Goal: Task Accomplishment & Management: Complete application form

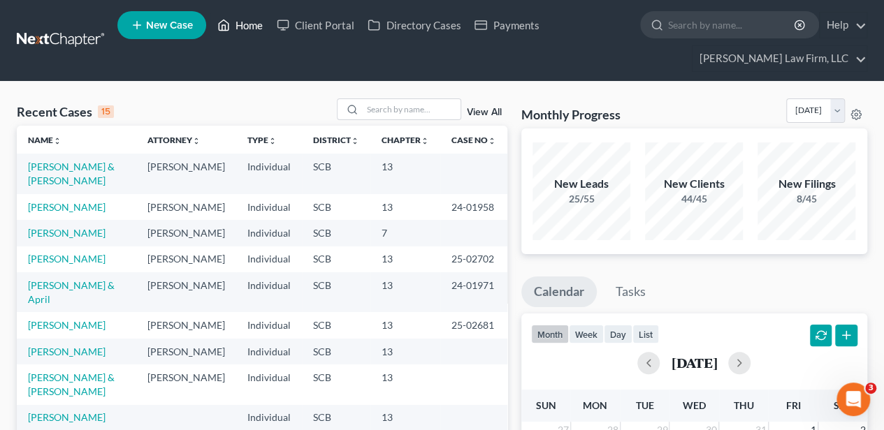
click at [226, 27] on polyline at bounding box center [223, 28] width 3 height 6
click at [169, 31] on span "New Case" at bounding box center [169, 25] width 47 height 10
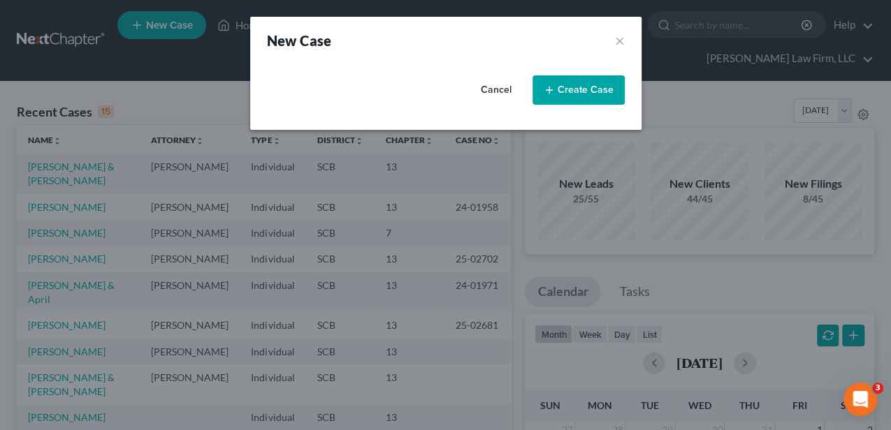
select select "72"
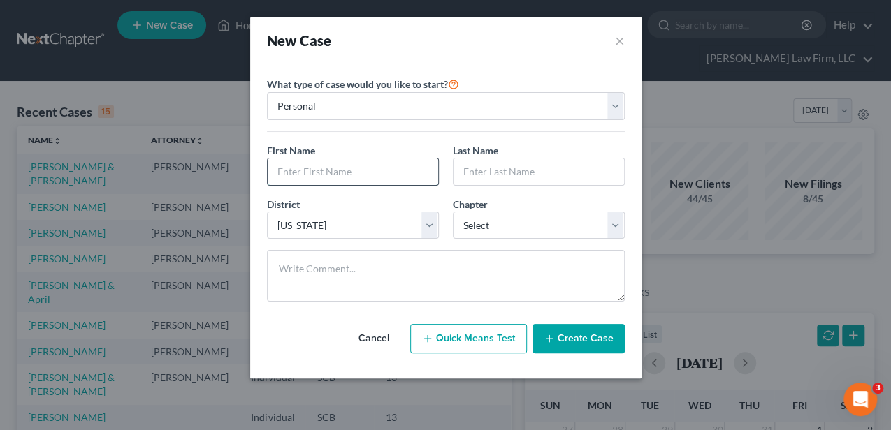
click at [393, 173] on input "text" at bounding box center [353, 172] width 170 height 27
type input "[PERSON_NAME]"
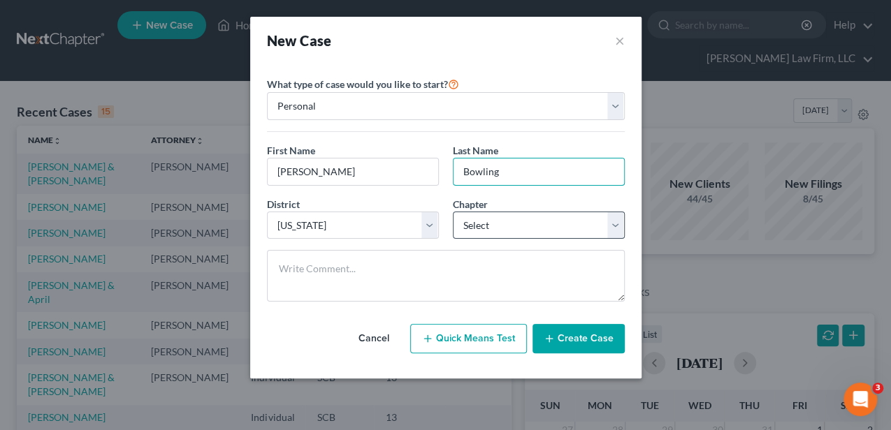
type input "Bowling"
click at [496, 227] on select "Select 7 11 12 13" at bounding box center [539, 226] width 172 height 28
select select "0"
click at [453, 212] on select "Select 7 11 12 13" at bounding box center [539, 226] width 172 height 28
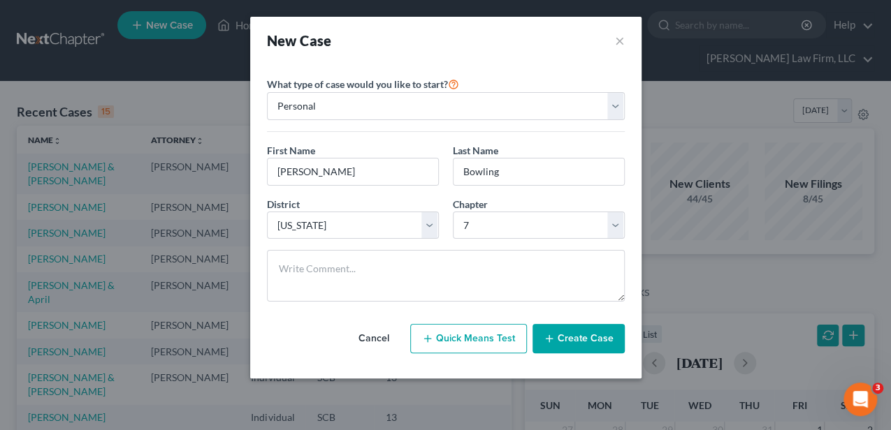
click at [567, 346] on button "Create Case" at bounding box center [578, 338] width 92 height 29
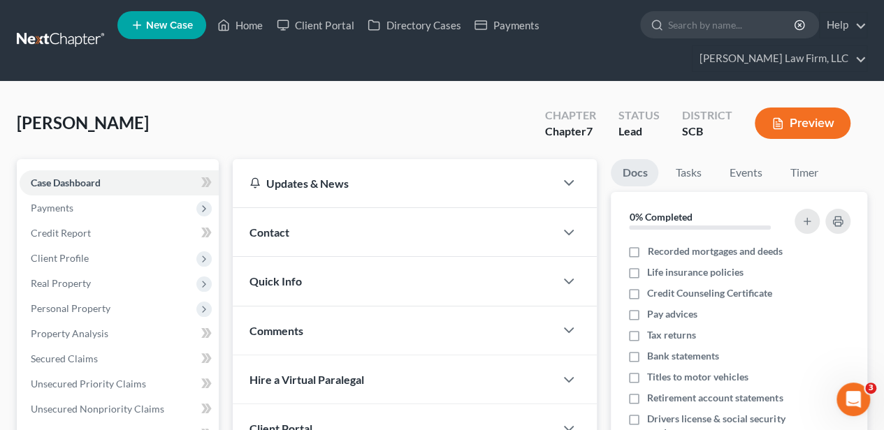
click at [309, 226] on div "Contact" at bounding box center [394, 232] width 322 height 48
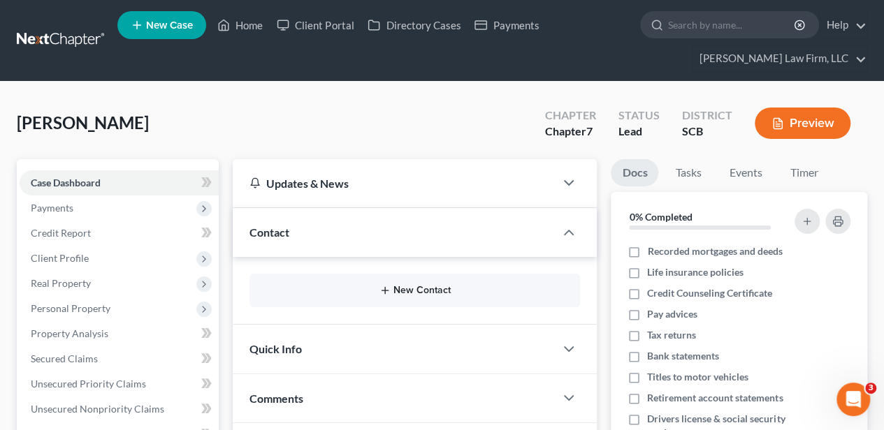
drag, startPoint x: 405, startPoint y: 268, endPoint x: 405, endPoint y: 286, distance: 18.9
click at [406, 271] on div "New Contact" at bounding box center [415, 291] width 364 height 68
click at [405, 286] on button "New Contact" at bounding box center [415, 290] width 308 height 11
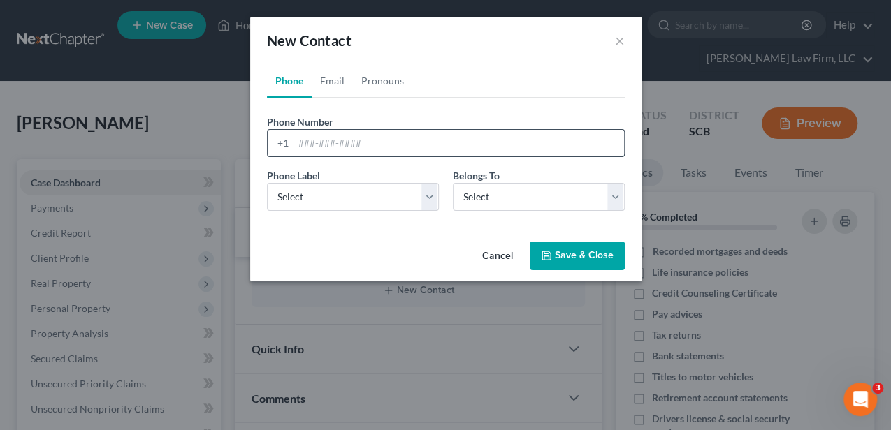
click at [381, 137] on input "tel" at bounding box center [458, 143] width 330 height 27
type input "[PHONE_NUMBER]"
click at [352, 191] on select "Select Mobile Home Work Other" at bounding box center [353, 197] width 172 height 28
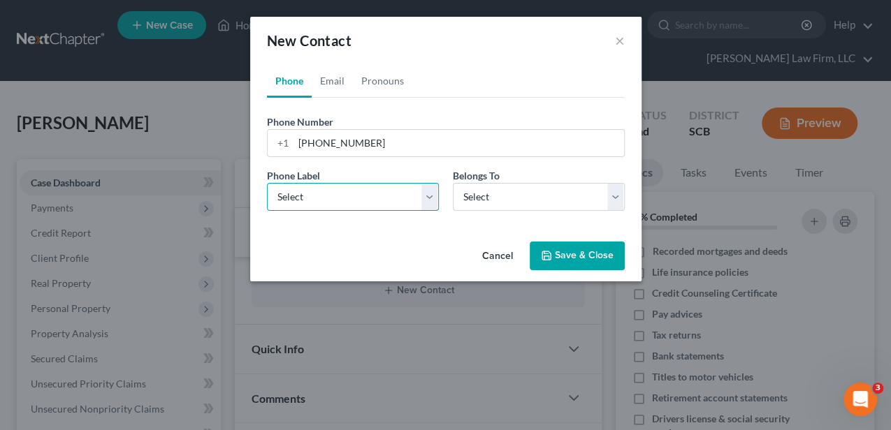
select select "0"
click at [267, 183] on select "Select Mobile Home Work Other" at bounding box center [353, 197] width 172 height 28
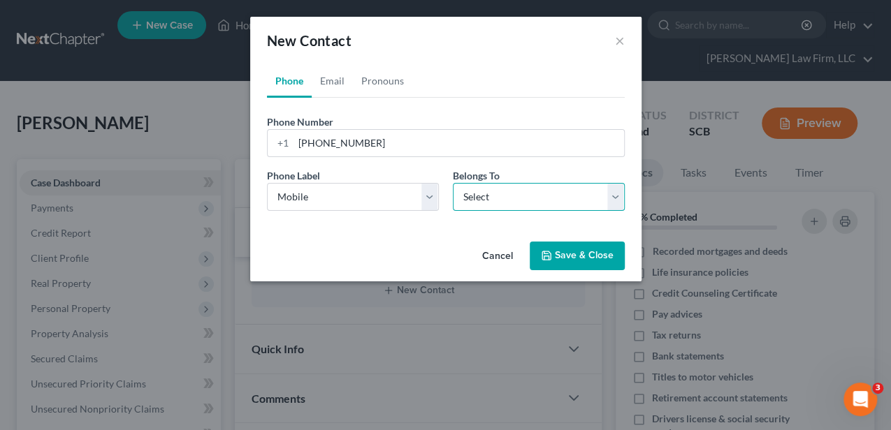
click at [500, 203] on select "Select Client Other" at bounding box center [539, 197] width 172 height 28
select select "0"
click at [453, 183] on select "Select Client Other" at bounding box center [539, 197] width 172 height 28
select select "0"
click at [330, 80] on link "Email" at bounding box center [332, 81] width 41 height 34
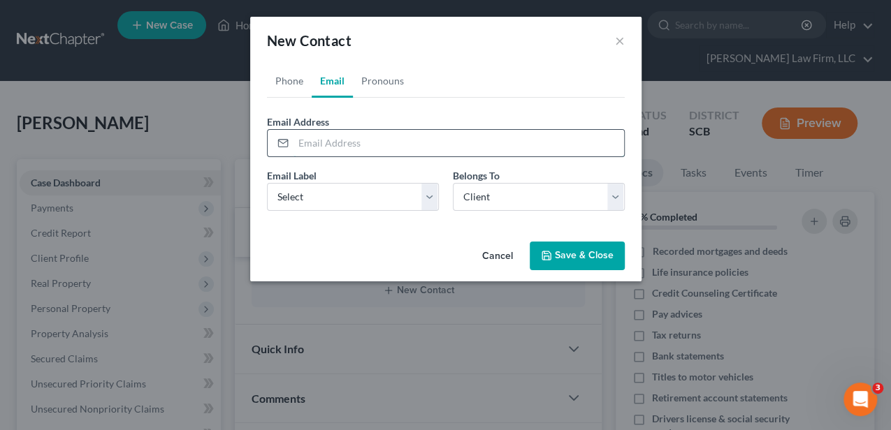
click at [373, 151] on input "email" at bounding box center [458, 143] width 330 height 27
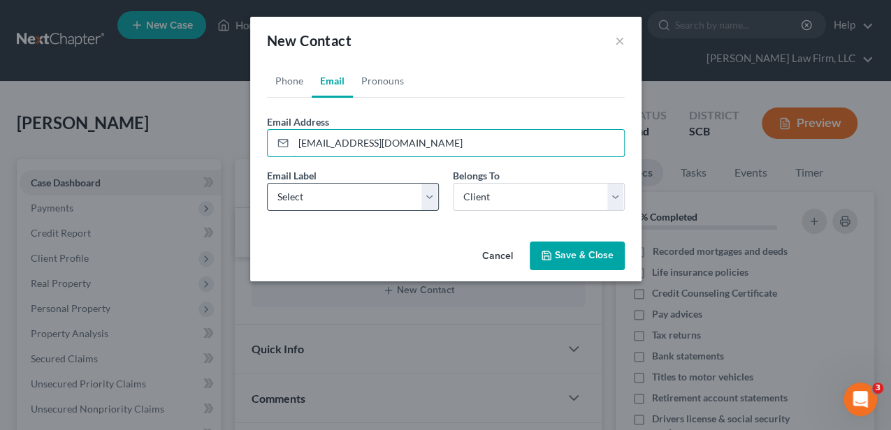
type input "[EMAIL_ADDRESS][DOMAIN_NAME]"
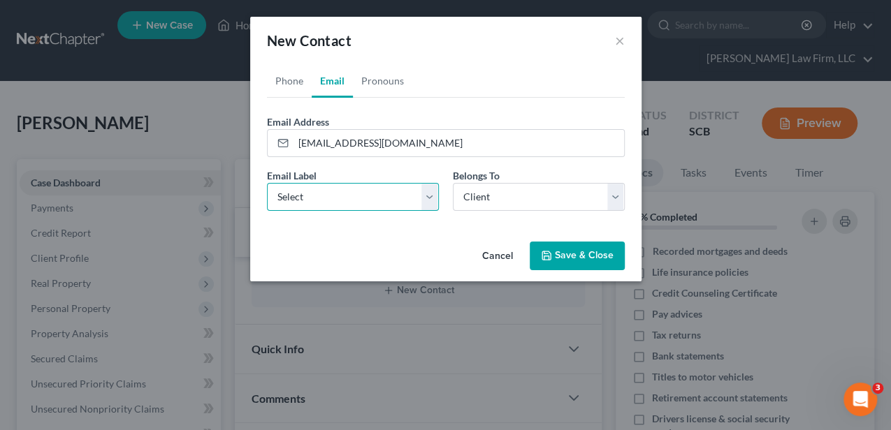
click at [376, 191] on select "Select Home Work Other" at bounding box center [353, 197] width 172 height 28
select select "0"
click at [267, 183] on select "Select Home Work Other" at bounding box center [353, 197] width 172 height 28
click at [583, 245] on button "Save & Close" at bounding box center [577, 256] width 95 height 29
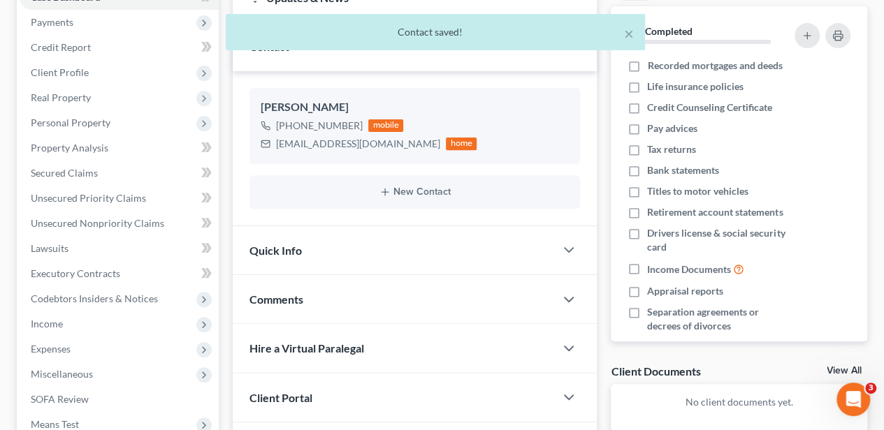
click at [314, 250] on div "Quick Info" at bounding box center [394, 250] width 322 height 48
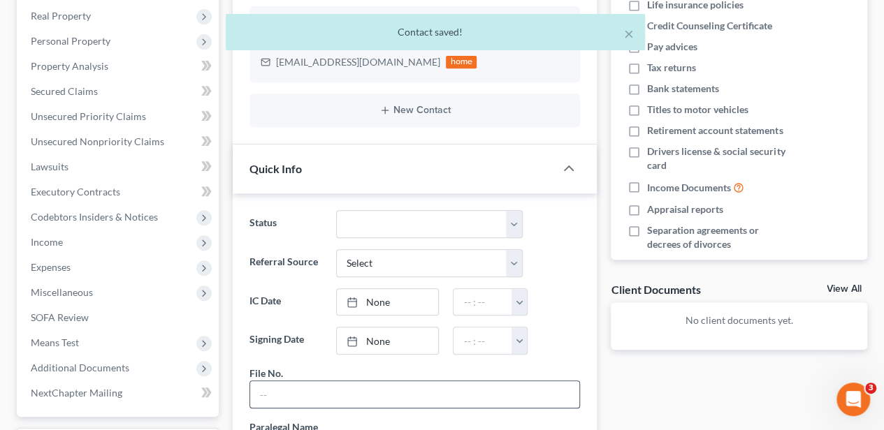
scroll to position [279, 0]
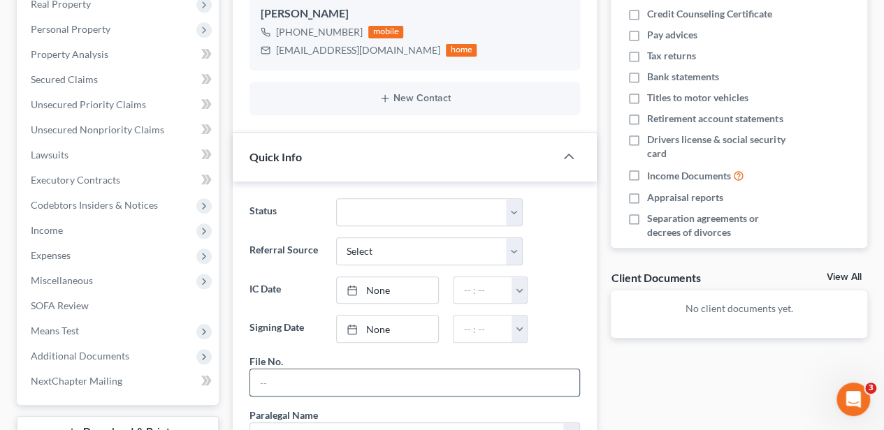
click at [302, 373] on input "text" at bounding box center [414, 383] width 329 height 27
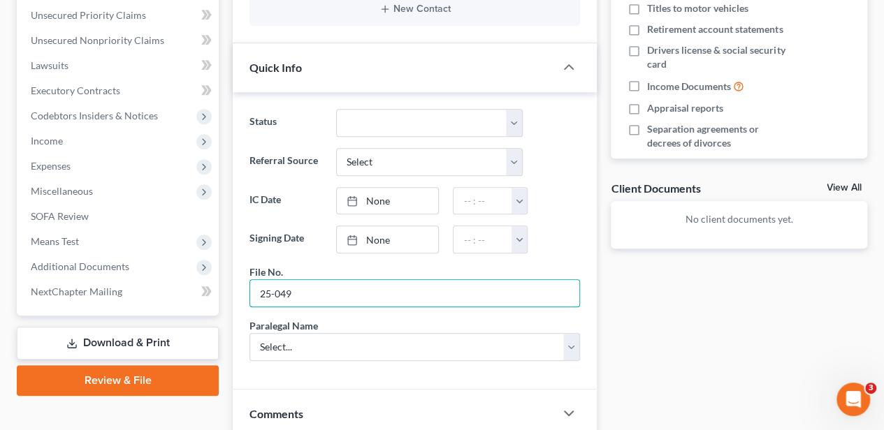
scroll to position [372, 0]
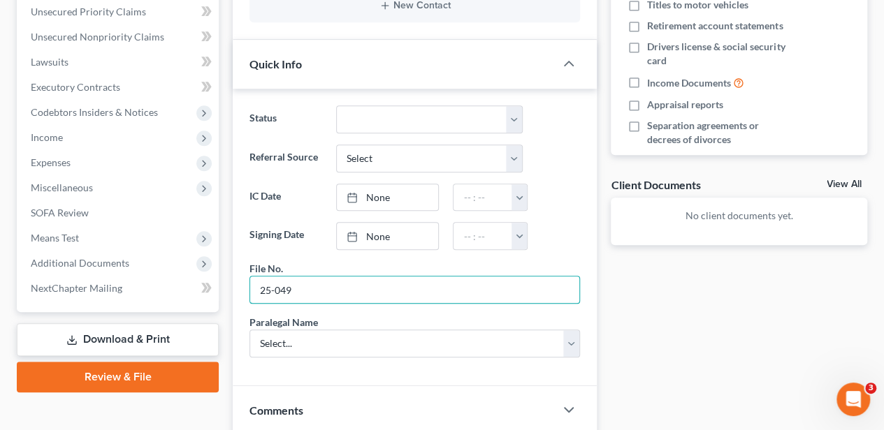
type input "25-049"
click at [246, 347] on div "Status Discharged Dismissed Filed In Progress Lead Lost Lead Ready to File To R…" at bounding box center [415, 238] width 364 height 298
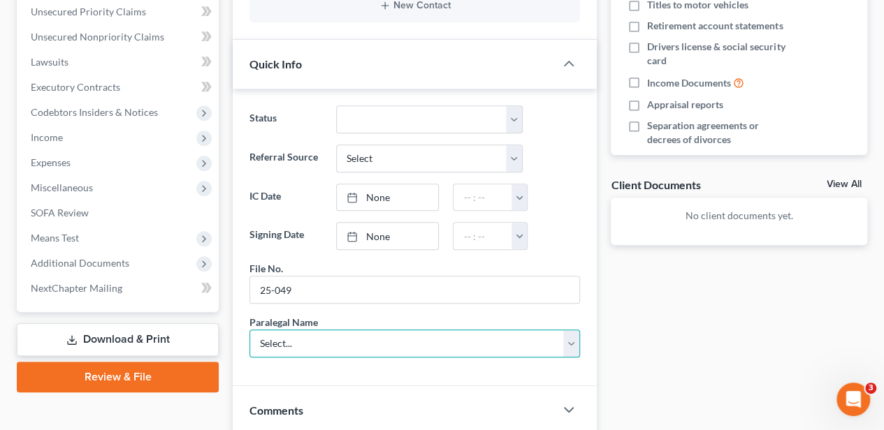
click at [289, 344] on select "Select... [PERSON_NAME] [PERSON_NAME] [PERSON_NAME] [PERSON_NAME]" at bounding box center [414, 344] width 330 height 28
select select "2"
click at [249, 330] on select "Select... [PERSON_NAME] [PERSON_NAME] [PERSON_NAME] [PERSON_NAME]" at bounding box center [414, 344] width 330 height 28
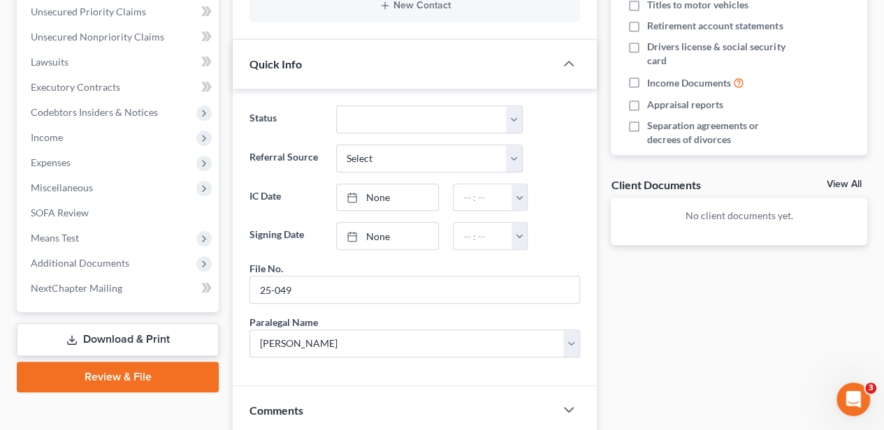
click at [237, 372] on div "Status Discharged Dismissed Filed In Progress Lead Lost Lead Ready to File To R…" at bounding box center [415, 238] width 364 height 298
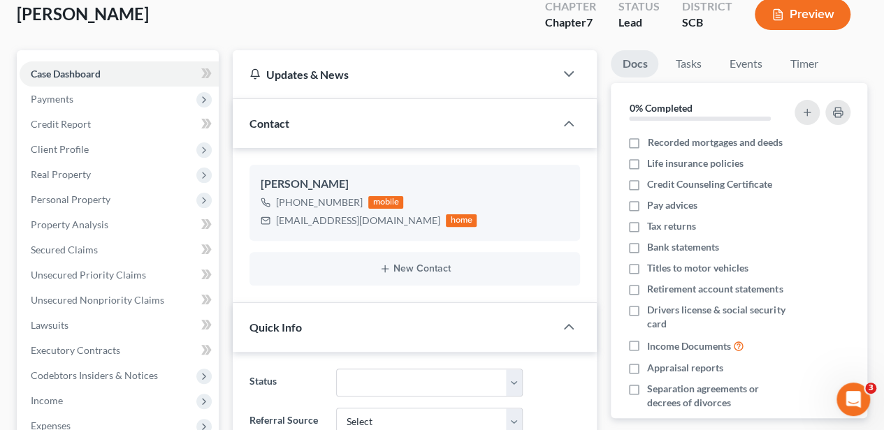
scroll to position [0, 0]
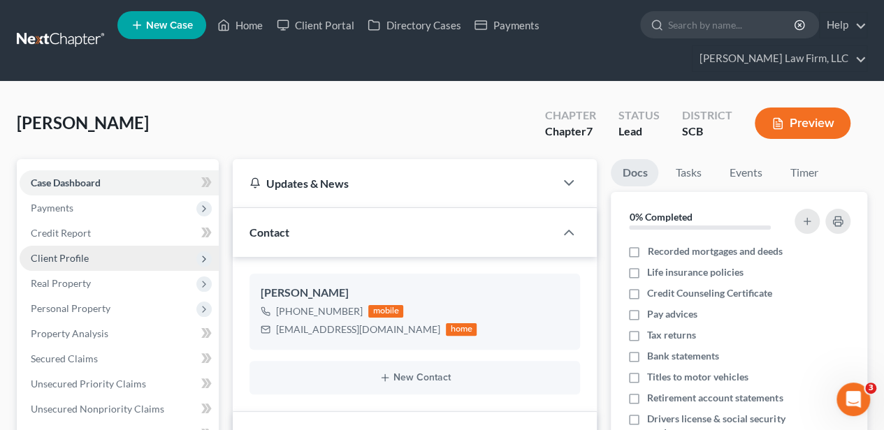
click at [67, 253] on span "Client Profile" at bounding box center [60, 258] width 58 height 12
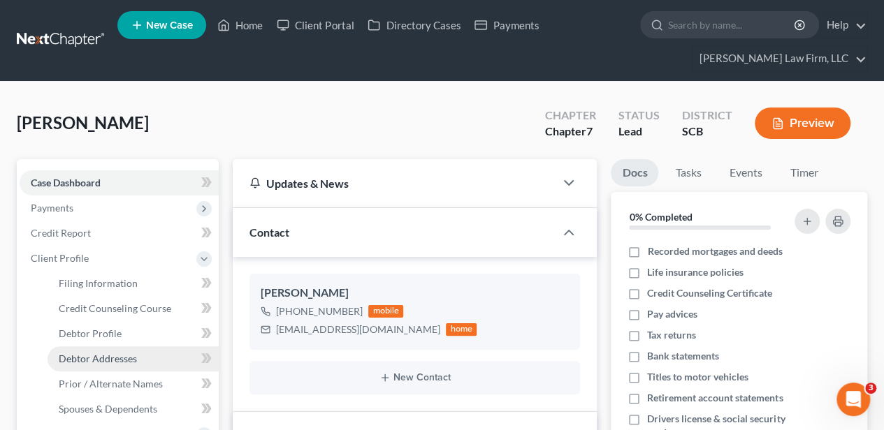
click at [112, 361] on span "Debtor Addresses" at bounding box center [98, 359] width 78 height 12
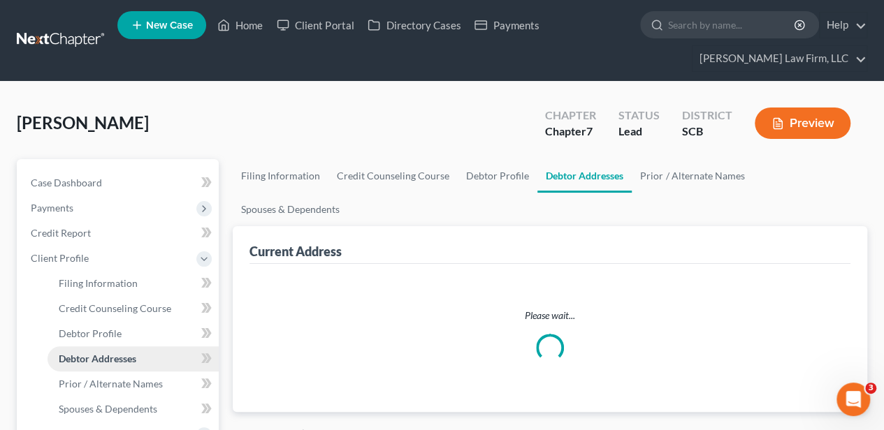
select select "0"
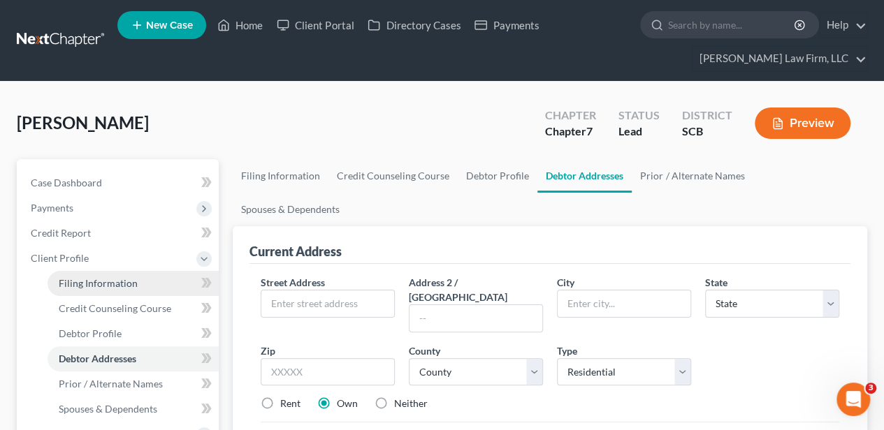
click at [99, 284] on span "Filing Information" at bounding box center [98, 283] width 79 height 12
select select "1"
select select "0"
select select "72"
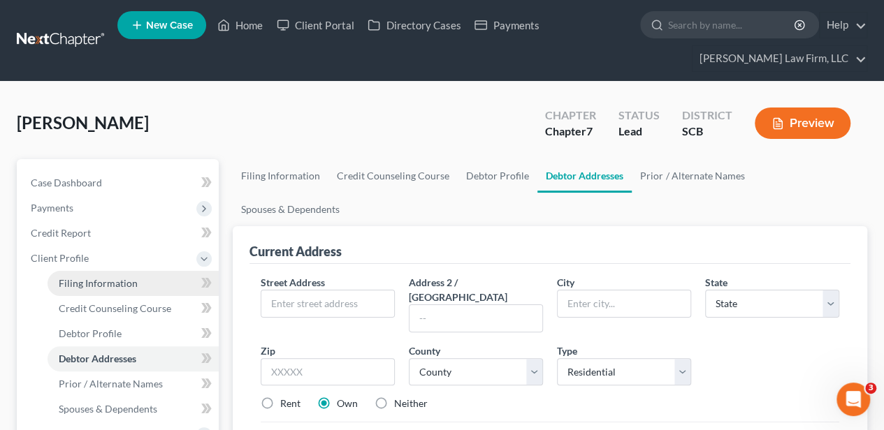
select select "42"
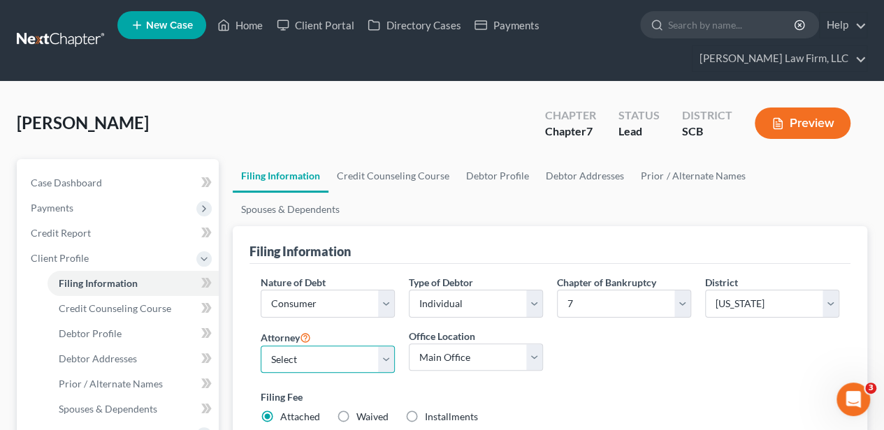
click at [337, 346] on select "Select" at bounding box center [328, 360] width 134 height 28
click at [328, 346] on select "Select [PERSON_NAME] - SCB [PERSON_NAME] - SCB" at bounding box center [328, 360] width 134 height 28
drag, startPoint x: 328, startPoint y: 329, endPoint x: 326, endPoint y: 337, distance: 8.2
click at [328, 346] on select "Select [PERSON_NAME] - SCB [PERSON_NAME] - SCB" at bounding box center [328, 360] width 134 height 28
select select "1"
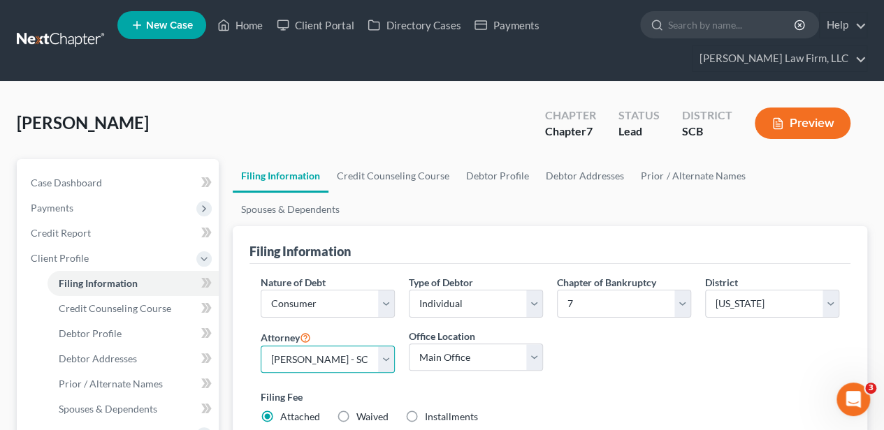
click at [261, 346] on select "Select [PERSON_NAME] - SCB [PERSON_NAME] - SCB" at bounding box center [328, 360] width 134 height 28
drag, startPoint x: 446, startPoint y: 328, endPoint x: 439, endPoint y: 336, distance: 10.5
click at [446, 344] on select "Main Office [GEOGRAPHIC_DATA]" at bounding box center [476, 358] width 134 height 28
select select "0"
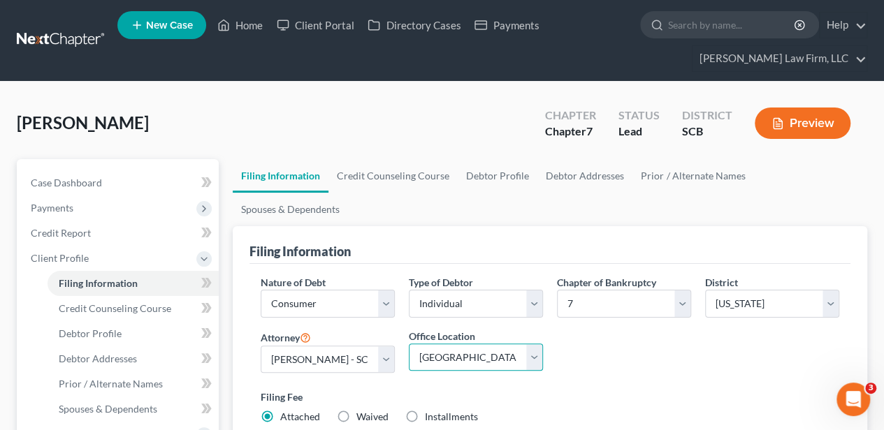
click at [409, 344] on select "Main Office [GEOGRAPHIC_DATA]" at bounding box center [476, 358] width 134 height 28
click at [486, 173] on link "Debtor Profile" at bounding box center [498, 176] width 80 height 34
select select "0"
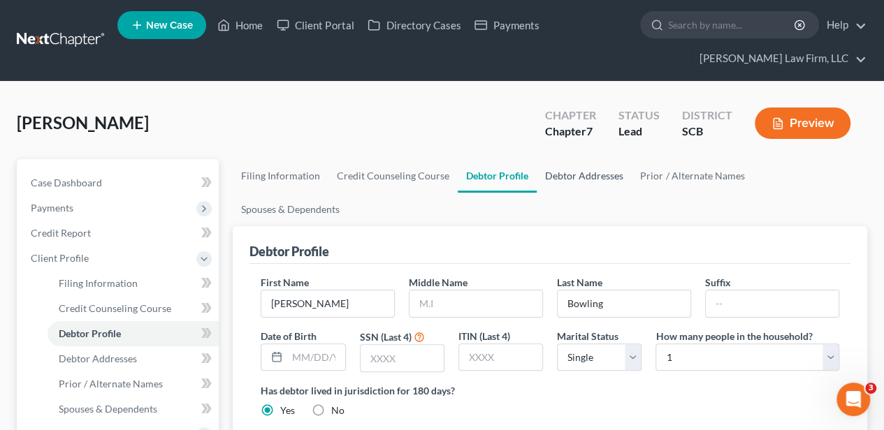
click at [562, 176] on link "Debtor Addresses" at bounding box center [584, 176] width 95 height 34
select select "0"
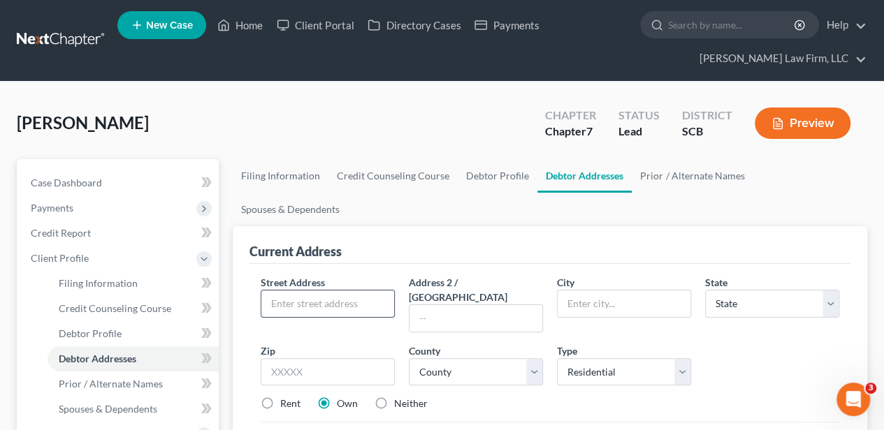
click at [347, 291] on input "text" at bounding box center [327, 304] width 133 height 27
type input "[STREET_ADDRESS]"
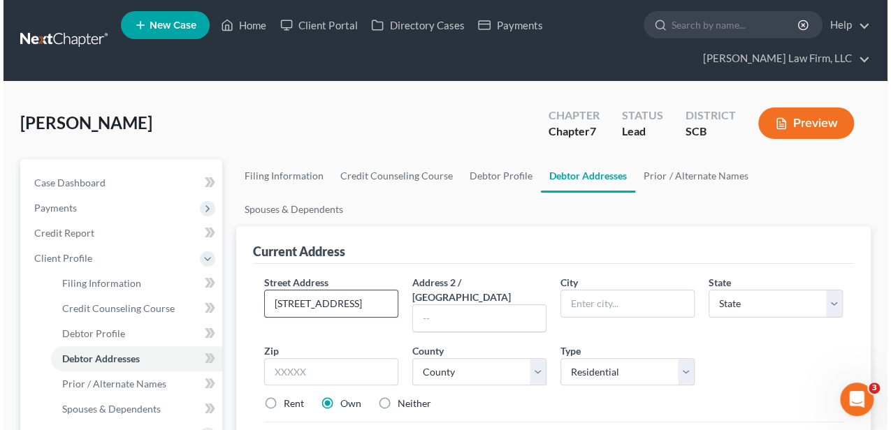
scroll to position [0, 0]
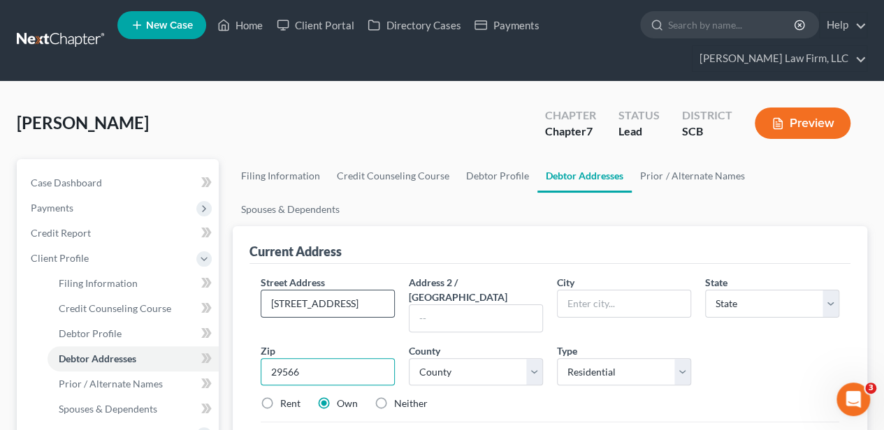
type input "29566"
type input "Little River"
select select "42"
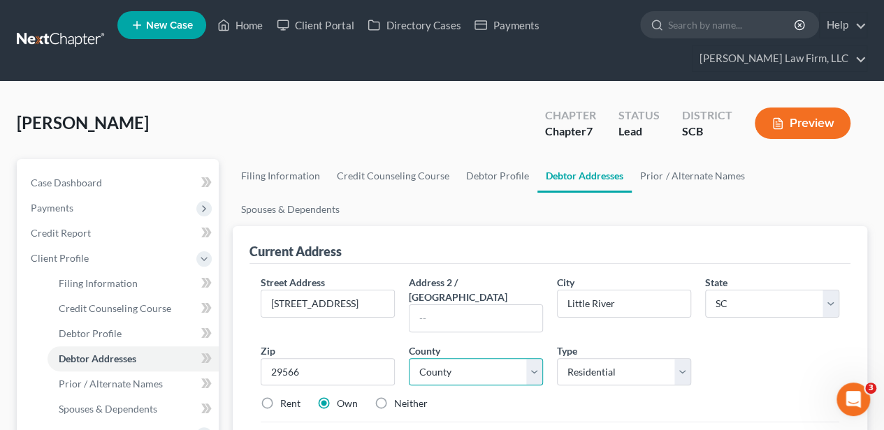
click at [475, 358] on select "County [GEOGRAPHIC_DATA] [GEOGRAPHIC_DATA] [GEOGRAPHIC_DATA] [GEOGRAPHIC_DATA] …" at bounding box center [476, 372] width 134 height 28
select select "25"
click at [409, 358] on select "County [GEOGRAPHIC_DATA] [GEOGRAPHIC_DATA] [GEOGRAPHIC_DATA] [GEOGRAPHIC_DATA] …" at bounding box center [476, 372] width 134 height 28
click at [545, 363] on div "Street Address * [STREET_ADDRESS] Address 2 / [GEOGRAPHIC_DATA] * [GEOGRAPHIC_D…" at bounding box center [550, 348] width 592 height 147
click at [281, 397] on label "Rent" at bounding box center [290, 404] width 20 height 14
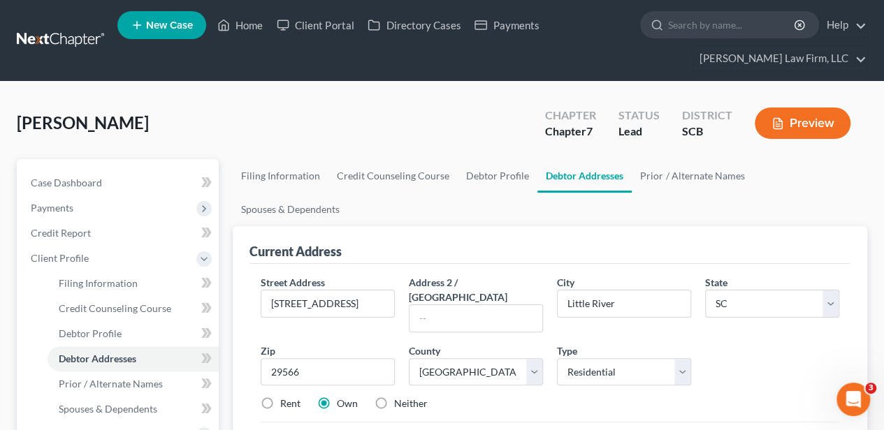
click at [286, 397] on input "Rent" at bounding box center [290, 401] width 9 height 9
radio input "true"
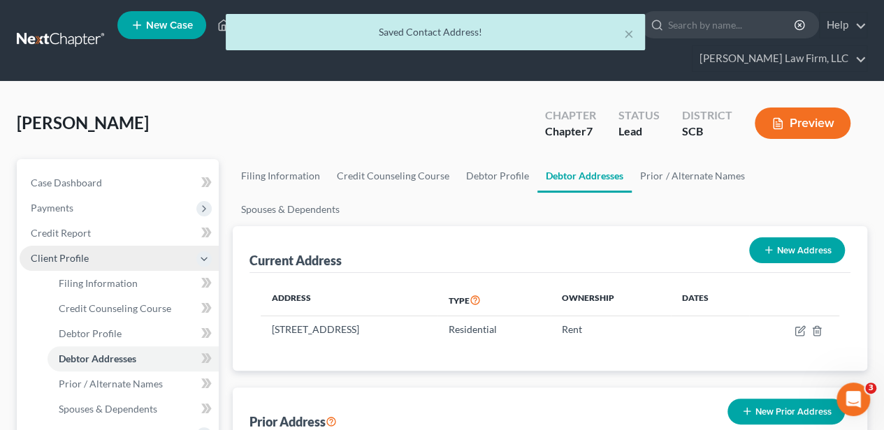
click at [86, 263] on span "Client Profile" at bounding box center [119, 258] width 199 height 25
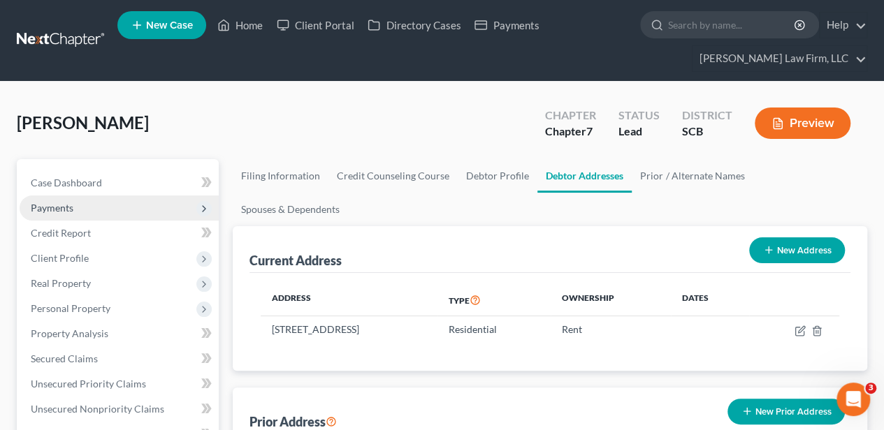
click at [117, 207] on span "Payments" at bounding box center [119, 208] width 199 height 25
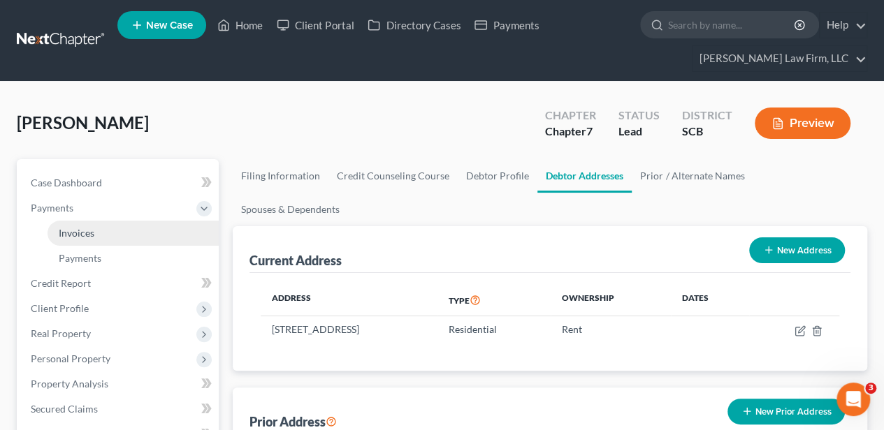
click at [112, 225] on link "Invoices" at bounding box center [133, 233] width 171 height 25
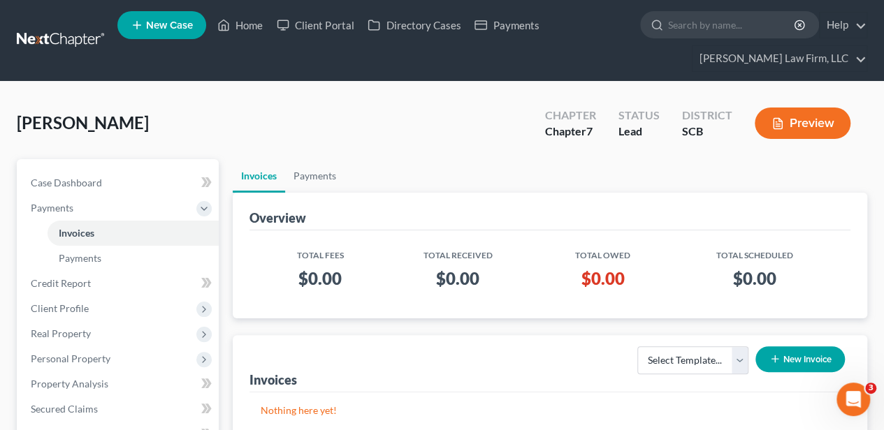
click at [802, 360] on button "New Invoice" at bounding box center [799, 359] width 89 height 26
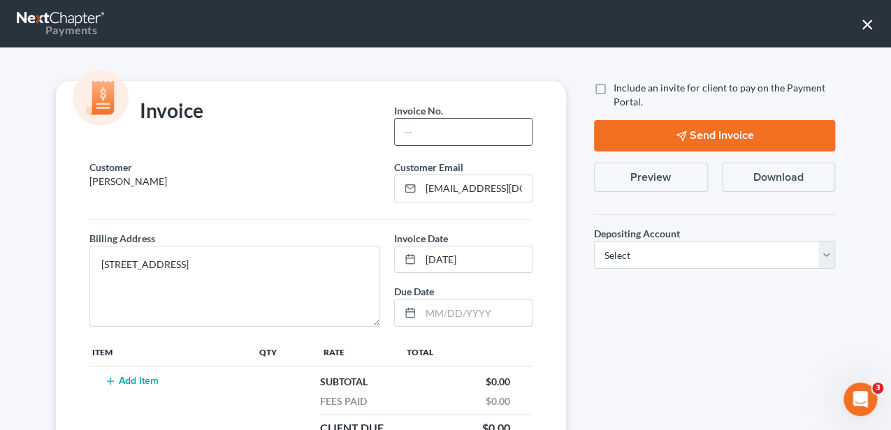
click at [458, 133] on input "text" at bounding box center [463, 132] width 137 height 27
type input "[EMAIL_ADDRESS][DOMAIN_NAME]"
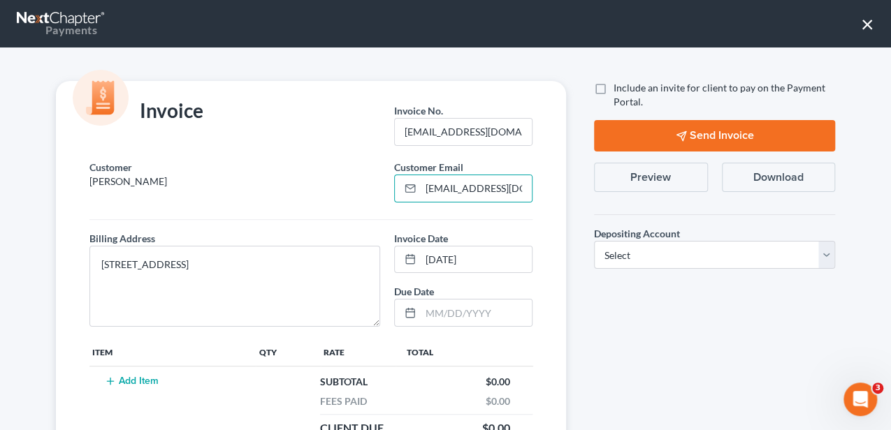
click at [143, 376] on button "Add Item" at bounding box center [131, 381] width 61 height 11
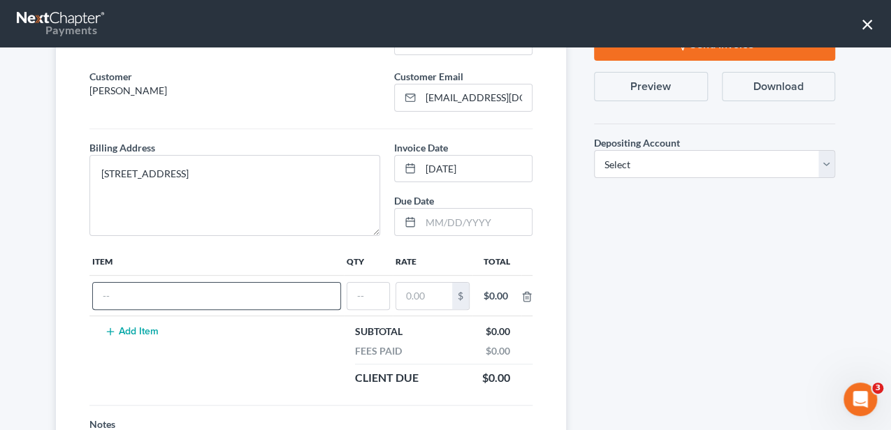
scroll to position [93, 0]
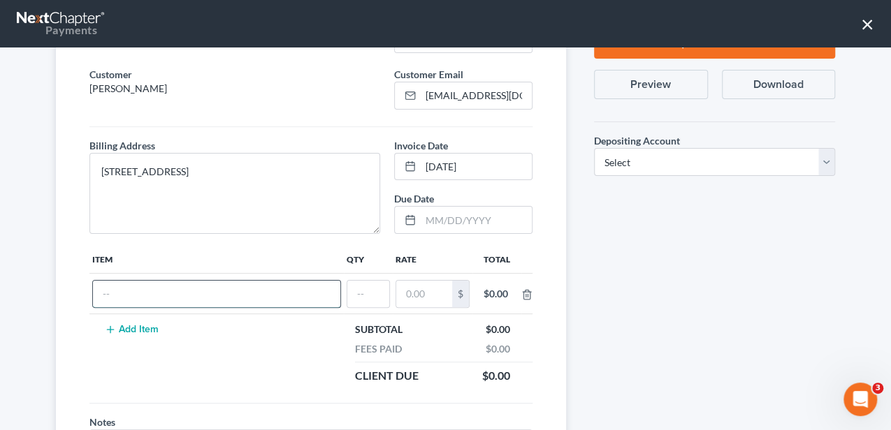
click at [202, 295] on input "text" at bounding box center [216, 294] width 247 height 27
type input "Attorney Fee"
type input "1"
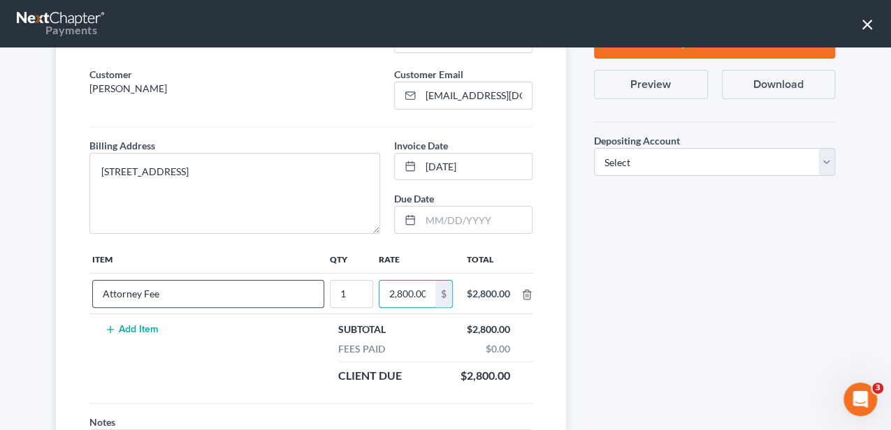
scroll to position [0, 1]
type input "2,800.00"
click at [649, 160] on select "Select Operation Trust" at bounding box center [714, 162] width 241 height 28
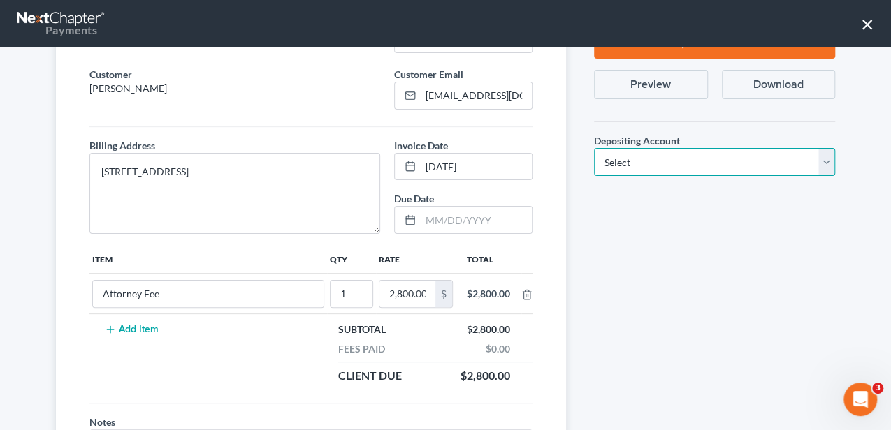
select select "1"
click at [594, 148] on select "Select Operation Trust" at bounding box center [714, 162] width 241 height 28
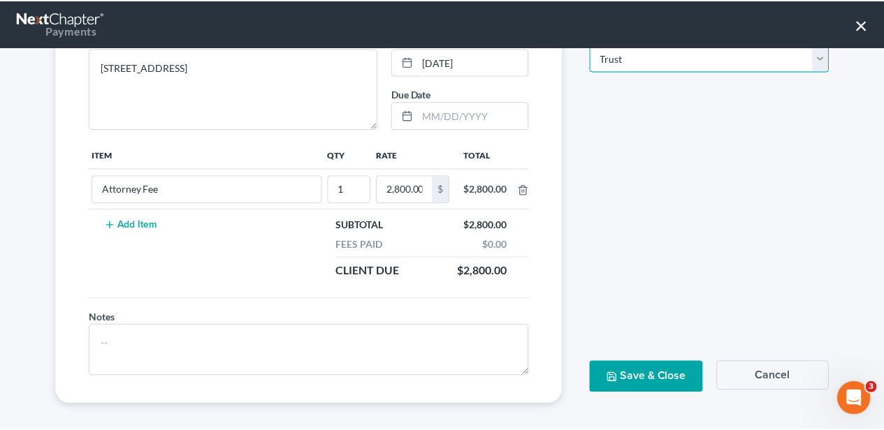
scroll to position [201, 0]
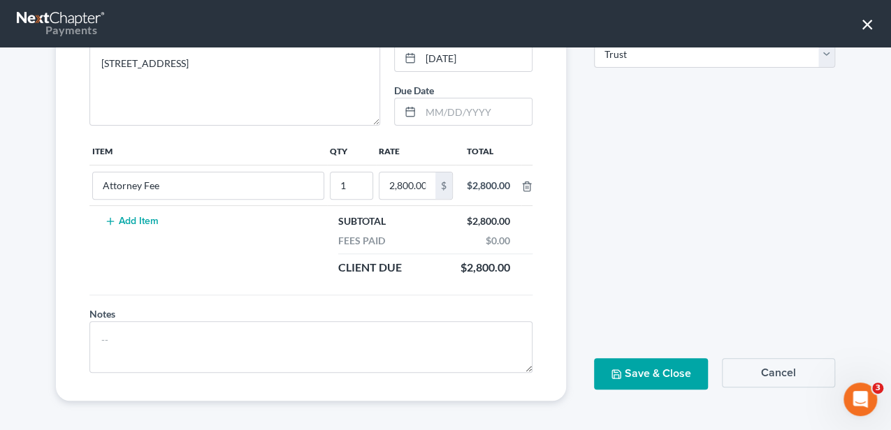
click at [648, 363] on button "Save & Close" at bounding box center [651, 373] width 114 height 31
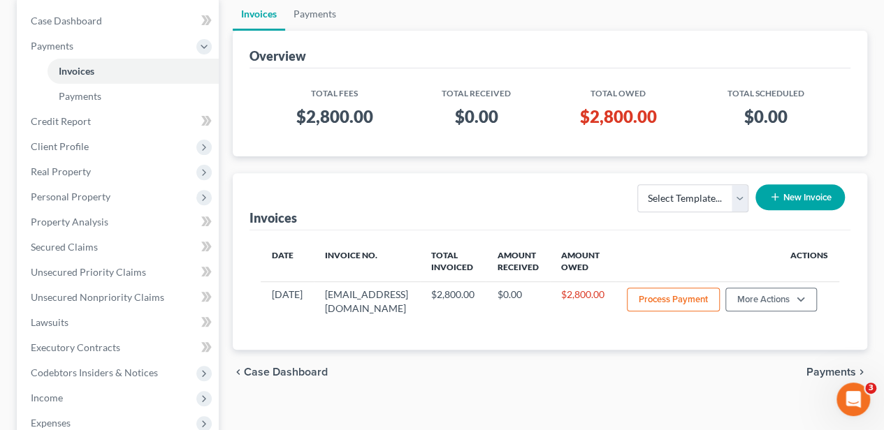
scroll to position [186, 0]
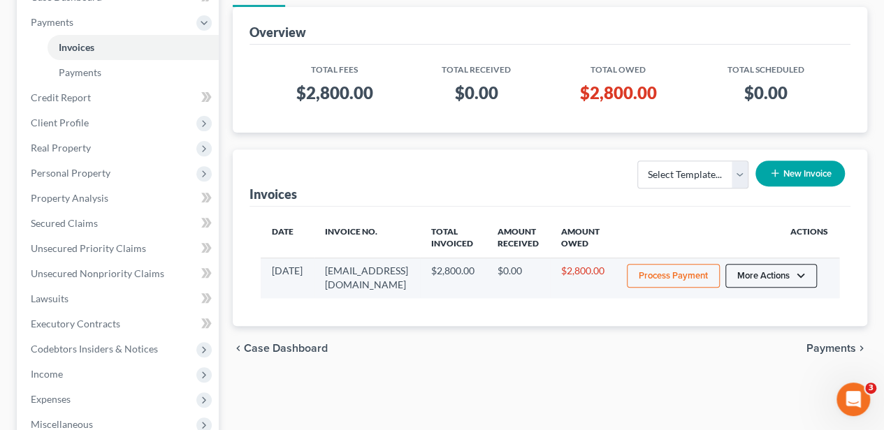
click at [765, 271] on button "More Actions" at bounding box center [771, 276] width 92 height 24
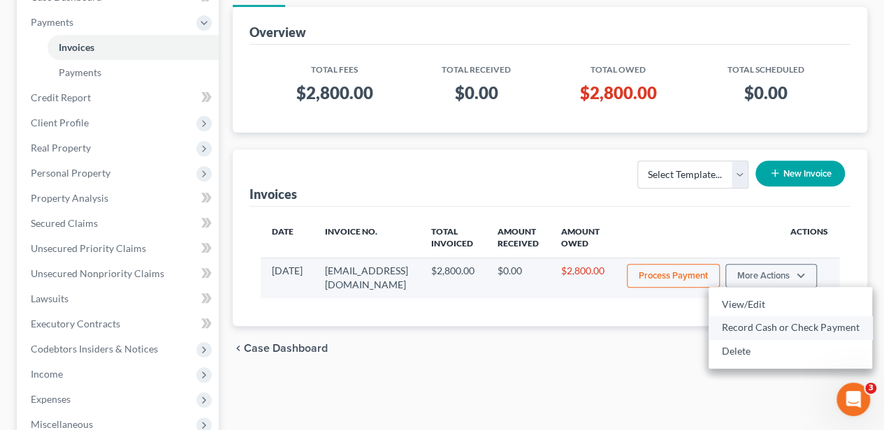
click at [751, 323] on link "Record Cash or Check Payment" at bounding box center [789, 328] width 163 height 24
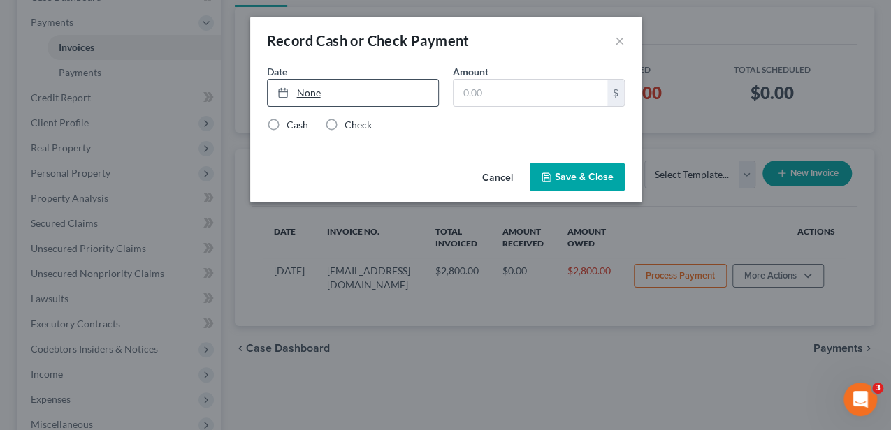
type input "[DATE]"
click at [302, 88] on link "None" at bounding box center [353, 93] width 170 height 27
click at [485, 94] on input "text" at bounding box center [530, 93] width 154 height 27
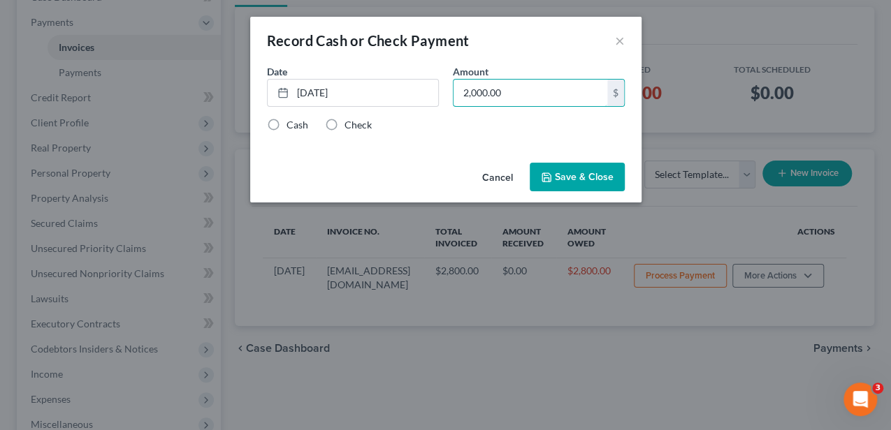
type input "2,000.00"
click at [291, 127] on label "Cash" at bounding box center [297, 125] width 22 height 14
click at [292, 127] on input "Cash" at bounding box center [296, 122] width 9 height 9
radio input "true"
click at [576, 170] on button "Save & Close" at bounding box center [577, 177] width 95 height 29
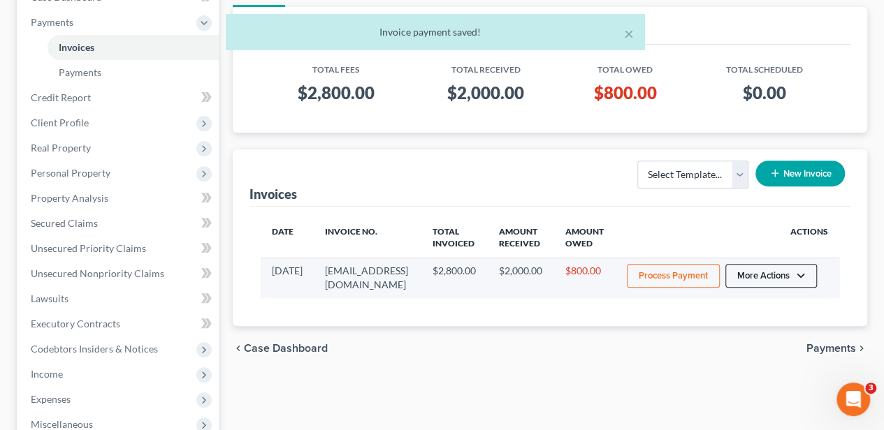
click at [787, 268] on button "More Actions" at bounding box center [771, 276] width 92 height 24
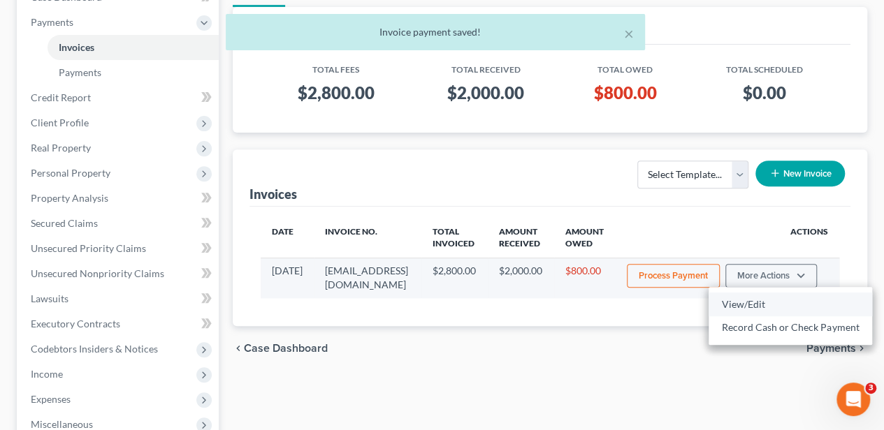
click at [768, 302] on link "View/Edit" at bounding box center [789, 305] width 163 height 24
select select "1"
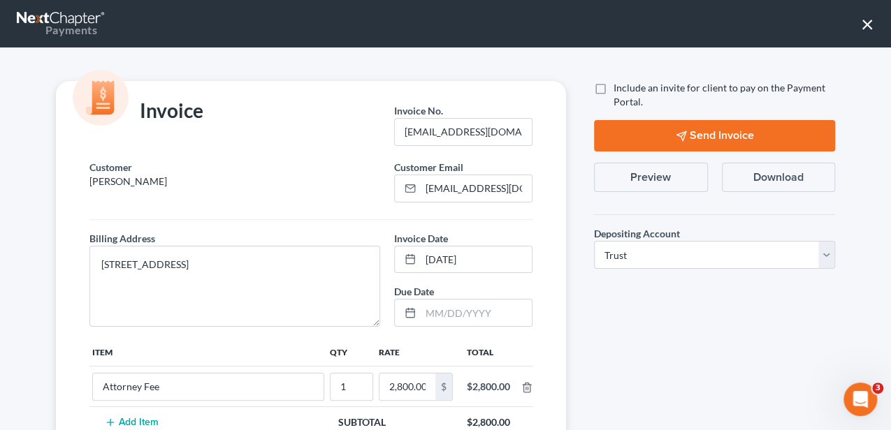
click at [659, 180] on button "Preview" at bounding box center [651, 177] width 114 height 29
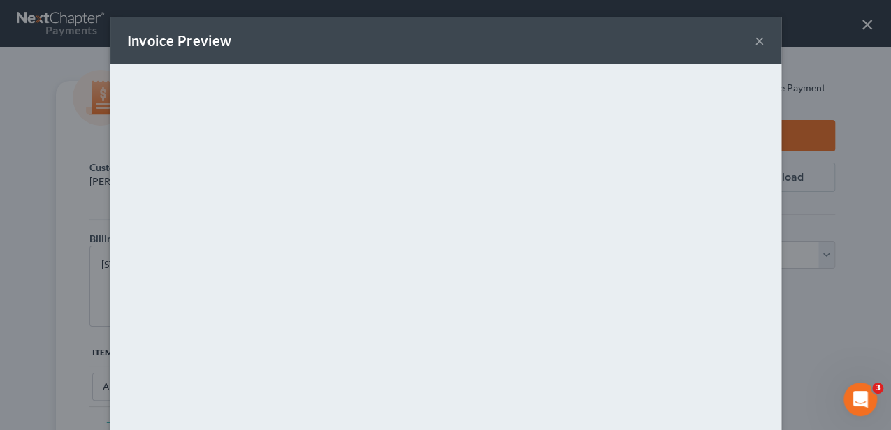
click at [755, 43] on button "×" at bounding box center [759, 40] width 10 height 17
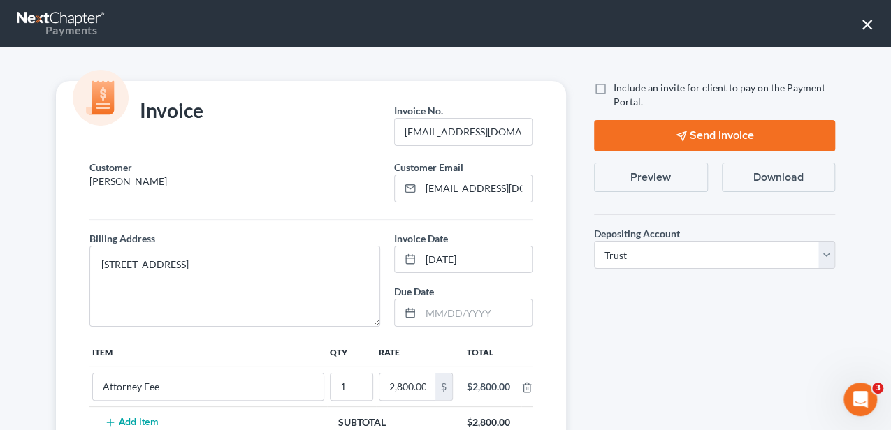
click at [866, 27] on button "×" at bounding box center [867, 24] width 13 height 22
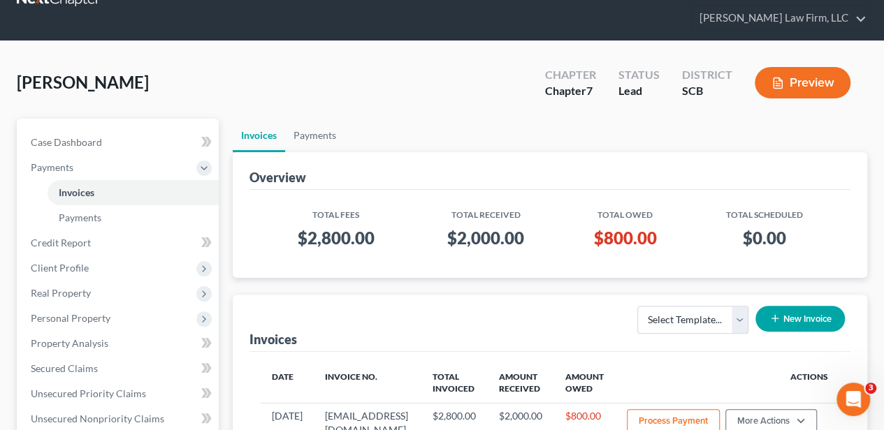
scroll to position [0, 0]
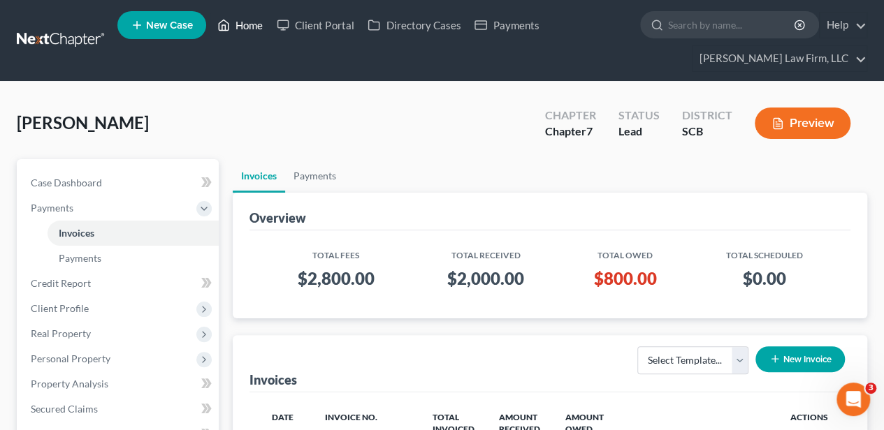
click at [252, 29] on link "Home" at bounding box center [239, 25] width 59 height 25
